Goal: Communication & Community: Share content

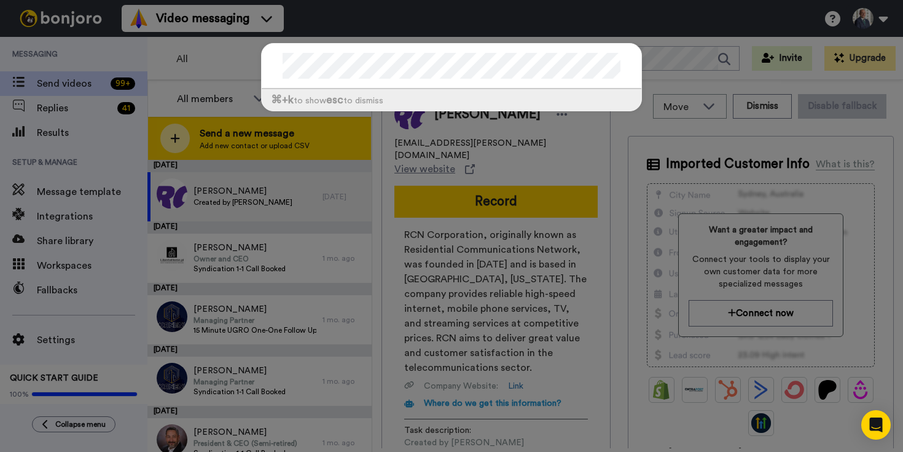
click at [175, 132] on div "⌘ +k to show esc to dismiss" at bounding box center [451, 226] width 903 height 452
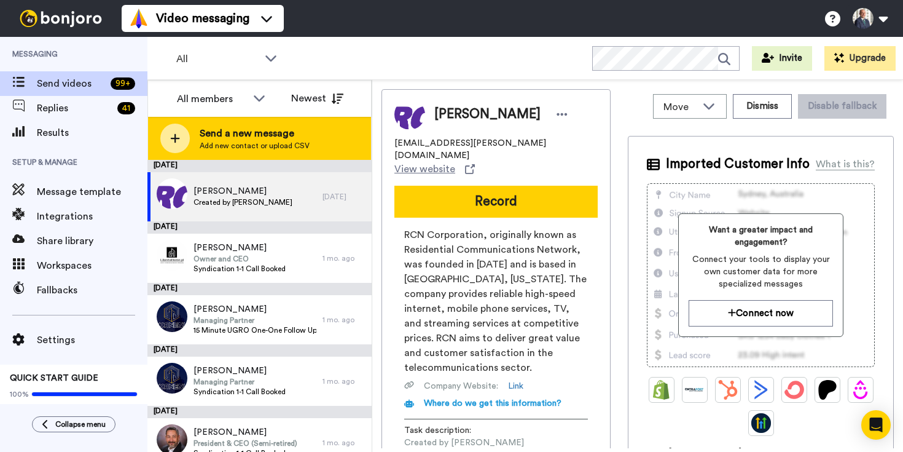
click at [202, 135] on span "Send a new message" at bounding box center [255, 133] width 110 height 15
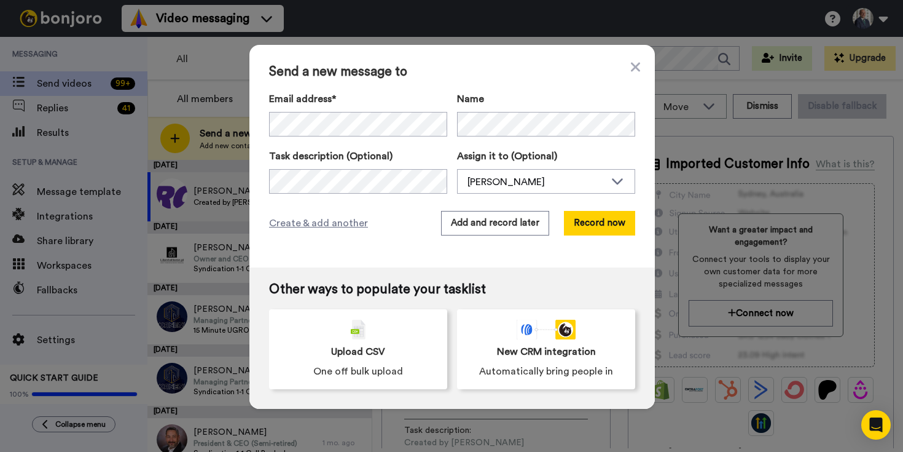
click at [555, 257] on div "Send a new message to Email address* No search result for ‘ [EMAIL_ADDRESS][DOM…" at bounding box center [451, 156] width 405 height 222
click at [580, 220] on button "Record now" at bounding box center [599, 223] width 71 height 25
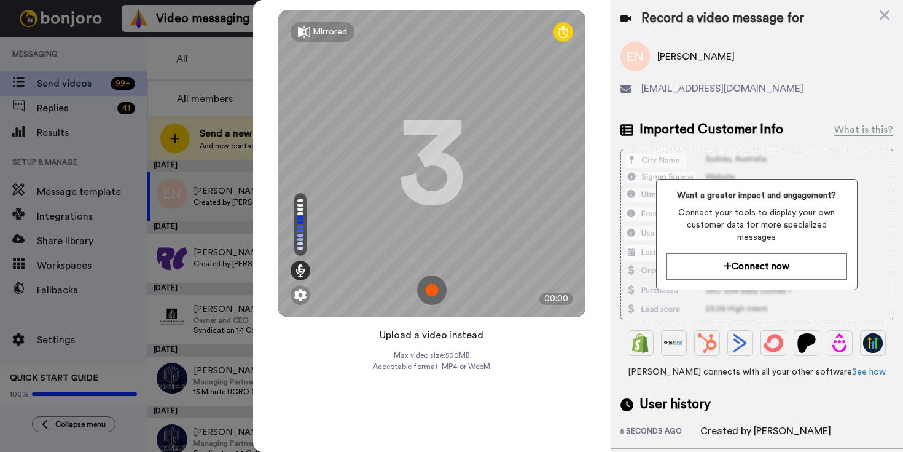
click at [410, 337] on button "Upload a video instead" at bounding box center [431, 335] width 111 height 16
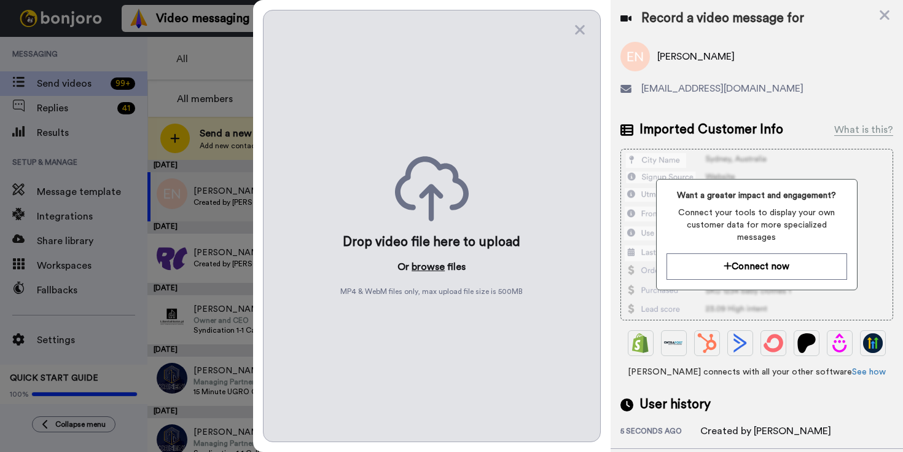
click at [426, 266] on button "browse" at bounding box center [428, 266] width 33 height 15
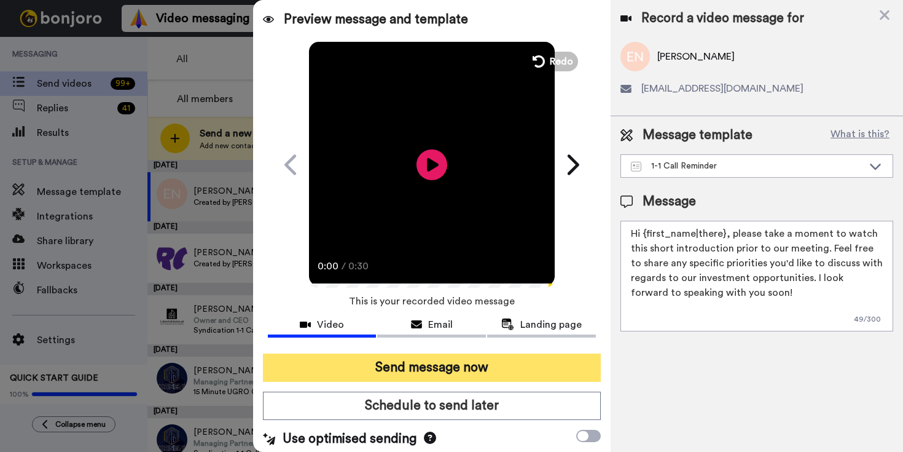
click at [482, 366] on button "Send message now" at bounding box center [432, 367] width 338 height 28
